Goal: Task Accomplishment & Management: Complete application form

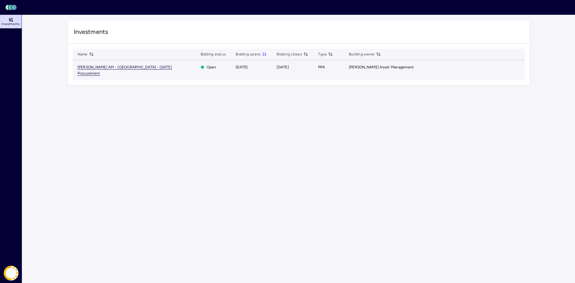
click at [163, 67] on span "[PERSON_NAME] AM - [GEOGRAPHIC_DATA] - [DATE] Procurement" at bounding box center [125, 70] width 94 height 11
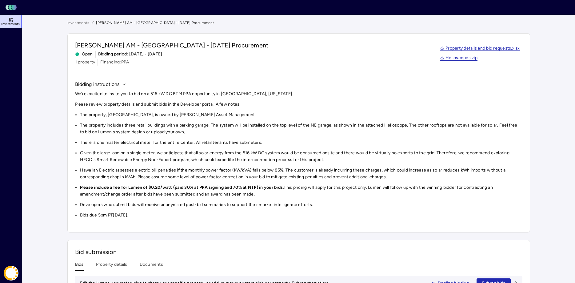
click at [42, 112] on main "Investments [PERSON_NAME] AM - [GEOGRAPHIC_DATA] - [DATE] Procurement [PERSON_N…" at bounding box center [298, 192] width 553 height 355
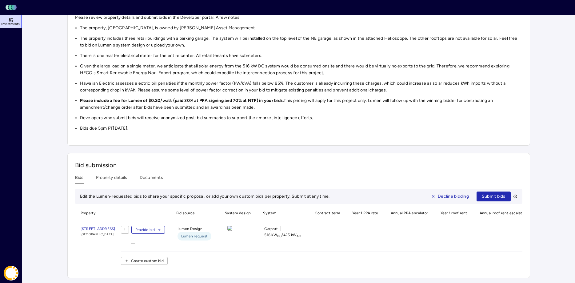
scroll to position [89, 0]
click at [155, 228] on span "Provide bid" at bounding box center [145, 230] width 20 height 6
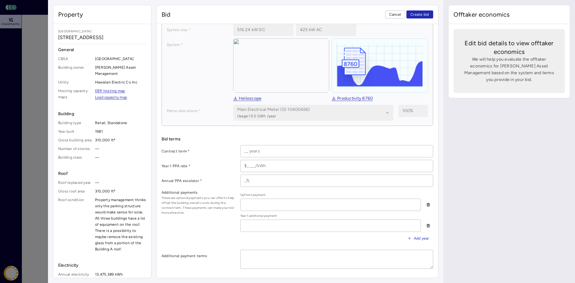
scroll to position [94, 0]
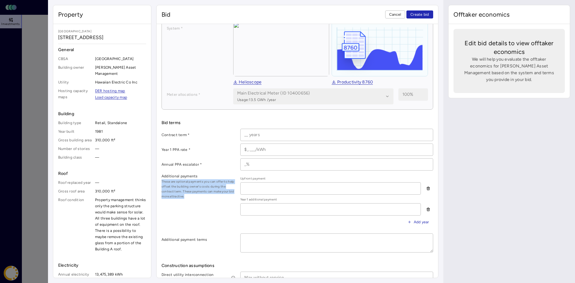
drag, startPoint x: 193, startPoint y: 198, endPoint x: 162, endPoint y: 183, distance: 34.0
click at [162, 183] on span "These are optional payments you can offer to help offset the building owner's c…" at bounding box center [199, 189] width 74 height 20
copy span "These are optional payments you can offer to help offset the building owner's c…"
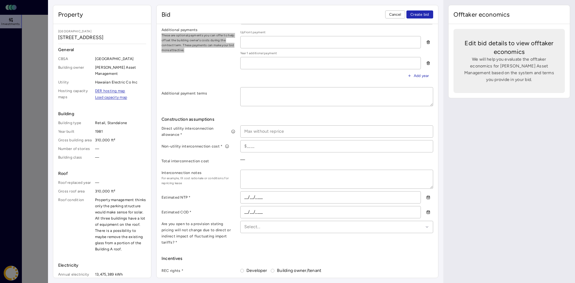
scroll to position [251, 0]
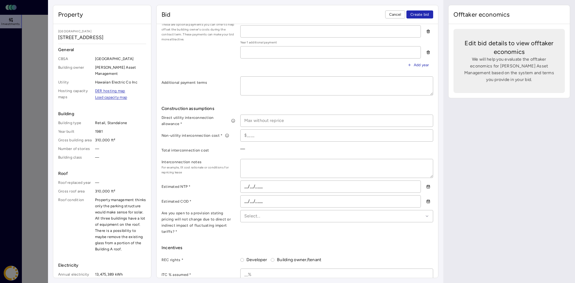
click at [176, 232] on label "Are you open to a provision stating pricing will not change due to direct or in…" at bounding box center [199, 222] width 74 height 25
drag, startPoint x: 180, startPoint y: 231, endPoint x: 162, endPoint y: 215, distance: 24.2
click at [162, 215] on label "Are you open to a provision stating pricing will not change due to direct or in…" at bounding box center [199, 222] width 74 height 25
copy label "Are you open to a provision stating pricing will not change due to direct or in…"
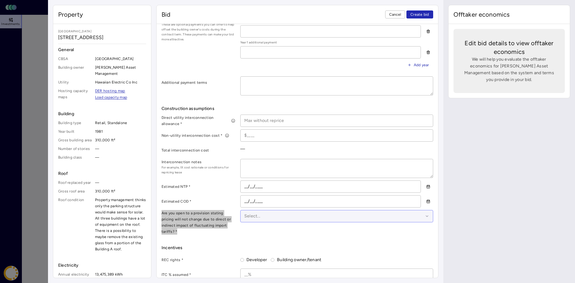
click at [264, 216] on div at bounding box center [333, 216] width 179 height 7
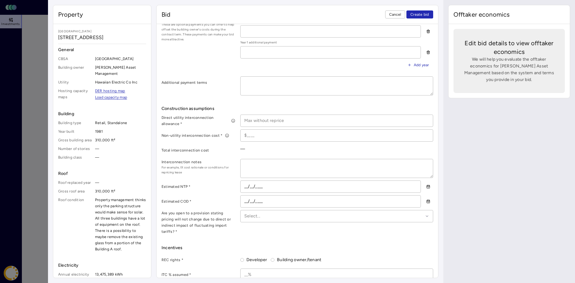
scroll to position [320, 0]
